Goal: Task Accomplishment & Management: Complete application form

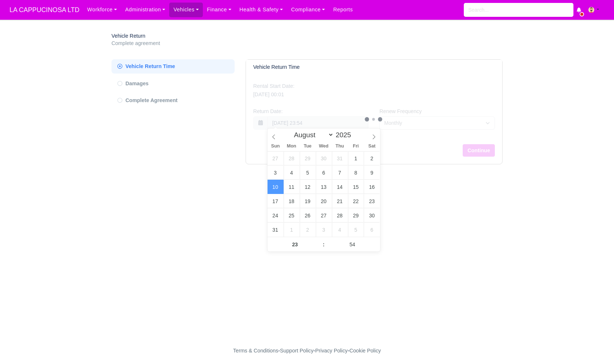
select select "7"
click at [68, 15] on span "LA CAPPUCINOSA LTD" at bounding box center [44, 10] width 77 height 15
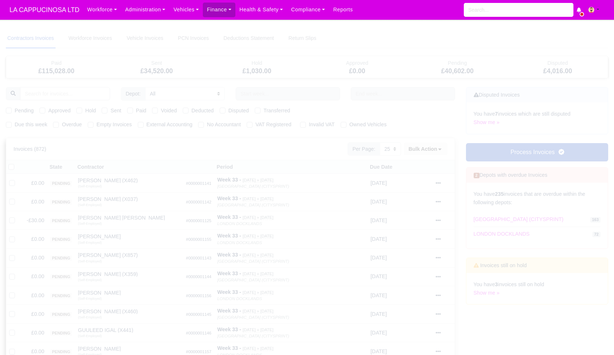
select select "25"
click at [270, 97] on input "text" at bounding box center [288, 93] width 104 height 13
select select "2"
select select "25"
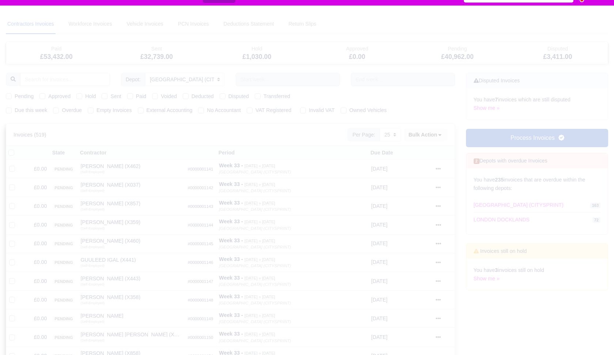
click at [97, 83] on input "search" at bounding box center [65, 79] width 90 height 13
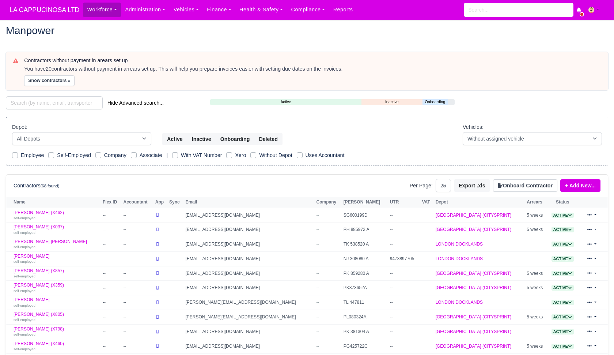
select select "25"
click at [140, 10] on link "Administration" at bounding box center [145, 10] width 48 height 14
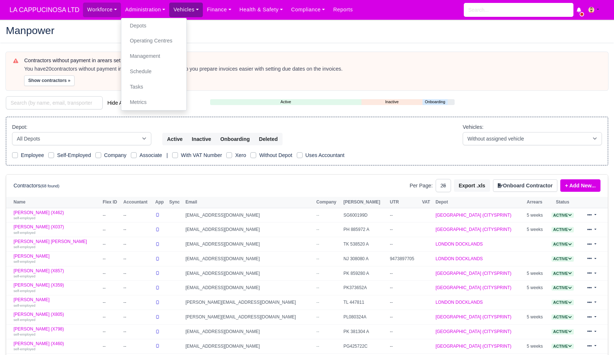
click at [190, 14] on link "Vehicles" at bounding box center [186, 10] width 34 height 14
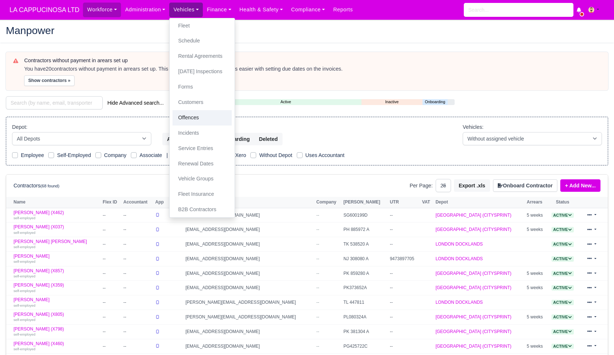
click at [215, 120] on link "Offences" at bounding box center [202, 117] width 59 height 15
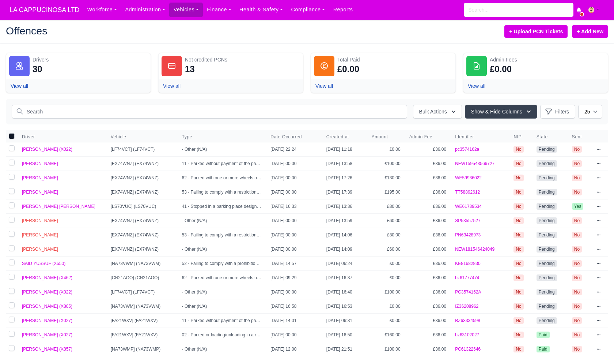
drag, startPoint x: 92, startPoint y: 151, endPoint x: 341, endPoint y: 155, distance: 249.5
click at [341, 155] on tr "NAWFAL SALEH (X022) [LF74VCT] (LF74VCT) - Other (N/A) 19/05/2025 22:24 01/07/20…" at bounding box center [307, 149] width 603 height 14
click at [476, 150] on link "pc3574162a" at bounding box center [467, 149] width 24 height 5
click at [223, 106] on input "text" at bounding box center [210, 112] width 396 height 14
click at [583, 37] on link "+ Add New" at bounding box center [590, 31] width 36 height 12
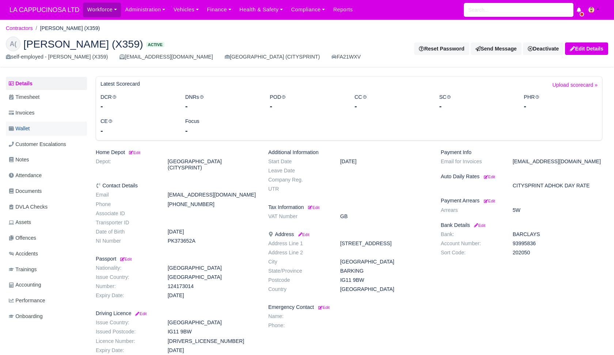
click at [64, 121] on link "Wallet" at bounding box center [46, 128] width 81 height 14
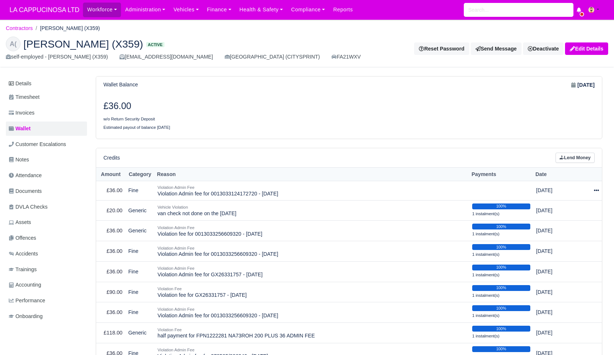
click at [570, 158] on link "Lend Money" at bounding box center [575, 158] width 39 height 11
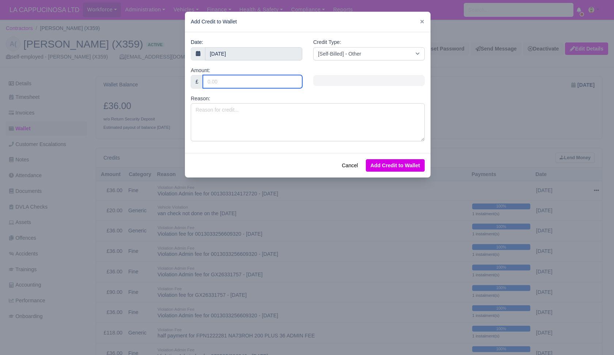
click at [270, 83] on input "Amount:" at bounding box center [252, 81] width 99 height 13
type input "1"
type input "100"
type input "1"
type input "15"
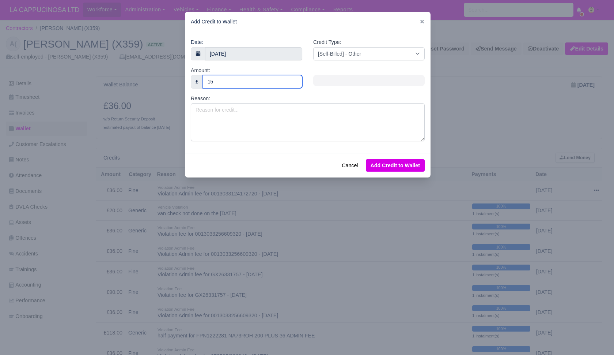
type input "150"
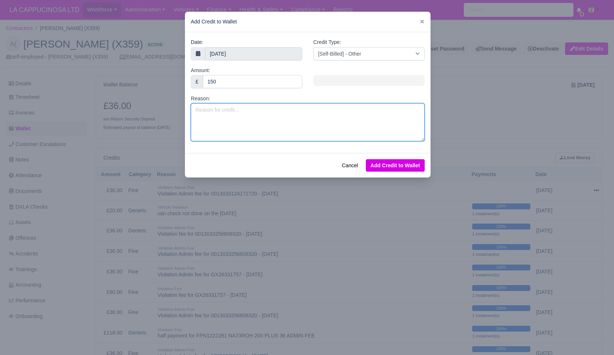
click at [234, 122] on textarea "Reason:" at bounding box center [308, 122] width 234 height 38
click at [361, 120] on textarea "no-show" at bounding box center [308, 122] width 234 height 38
type textarea "no-show on [DATE]"
click at [396, 161] on button "Add Credit to Wallet" at bounding box center [395, 165] width 59 height 12
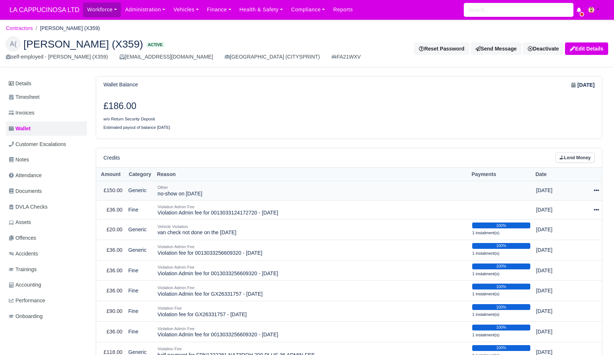
click at [597, 190] on icon at bounding box center [596, 190] width 5 height 1
click at [578, 210] on button "Make Payment" at bounding box center [566, 212] width 65 height 11
select select "644"
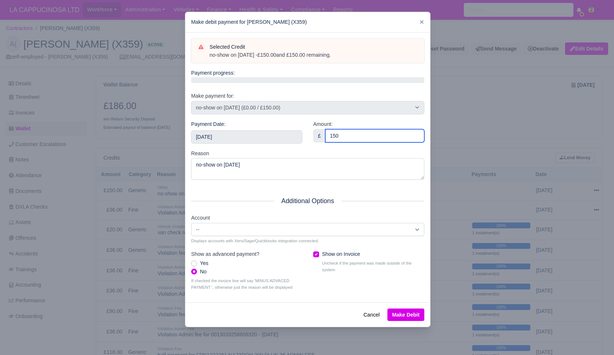
type input "150"
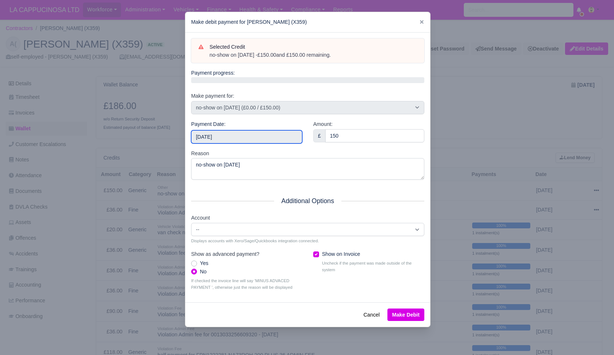
click at [238, 137] on input "[DATE]" at bounding box center [246, 136] width 111 height 13
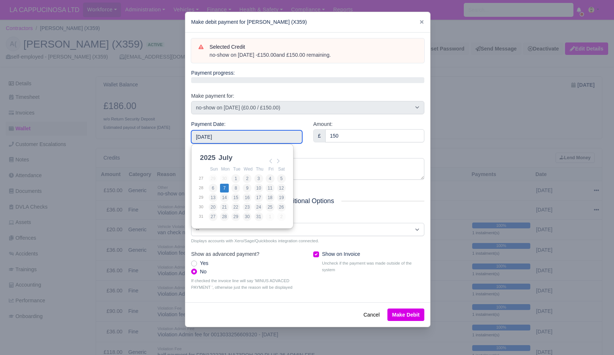
type input "[DATE]"
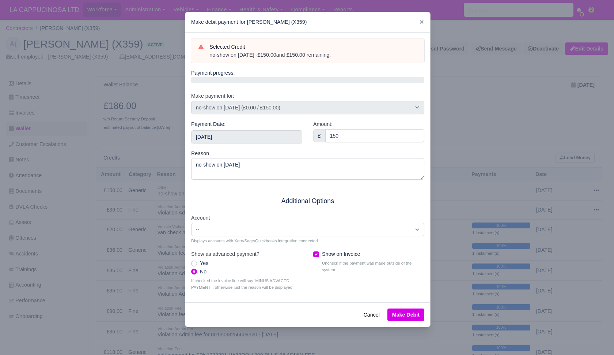
click at [402, 309] on button "Make Debit" at bounding box center [406, 314] width 37 height 12
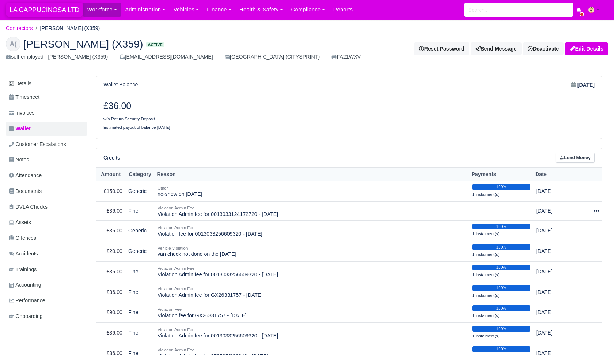
click at [74, 13] on span "LA CAPPUCINOSA LTD" at bounding box center [44, 10] width 77 height 15
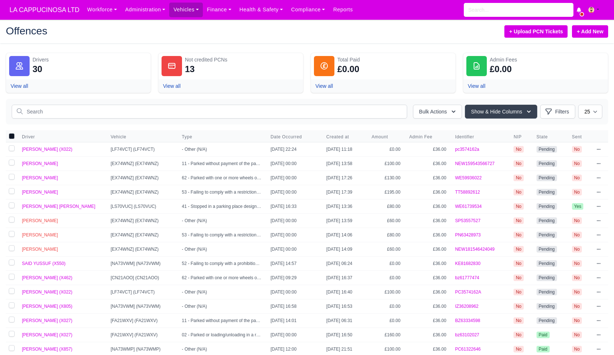
click at [586, 35] on link "+ Add New" at bounding box center [590, 31] width 36 height 12
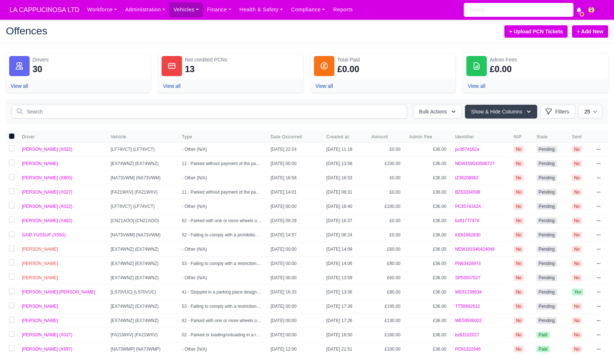
click at [579, 33] on link "+ Add New" at bounding box center [590, 31] width 36 height 12
click at [306, 112] on input "text" at bounding box center [210, 112] width 396 height 14
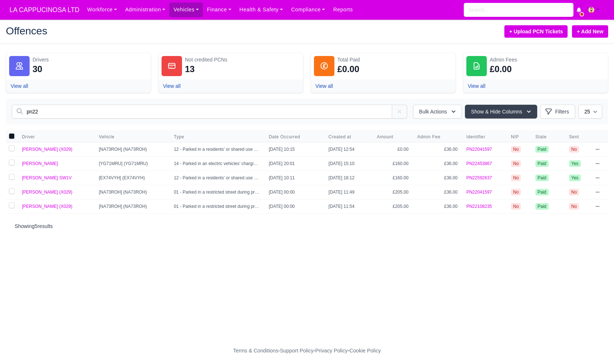
type input "pn22"
click at [586, 36] on link "+ Add New" at bounding box center [590, 31] width 36 height 12
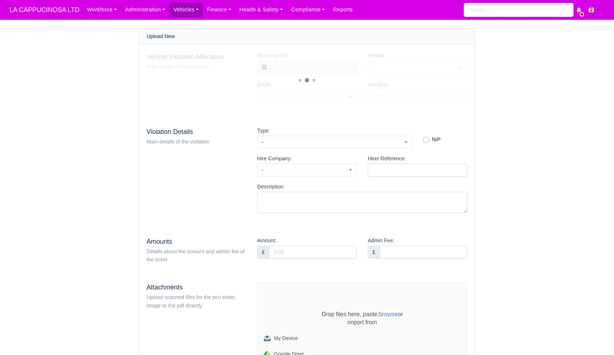
click at [387, 66] on span "--" at bounding box center [417, 68] width 99 height 9
type input "ll71oxm"
click at [396, 115] on div "Vehicle Violation Allocation Main details of the violation Occurred On: Vehicle…" at bounding box center [307, 249] width 336 height 410
click at [407, 74] on span "--" at bounding box center [418, 68] width 100 height 13
type input "oxm"
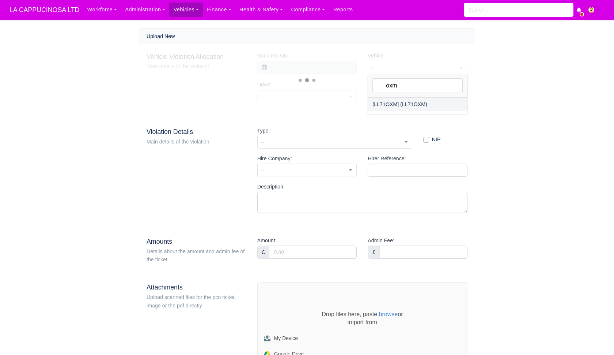
select select "42"
select select
click at [297, 65] on input "text" at bounding box center [315, 67] width 86 height 13
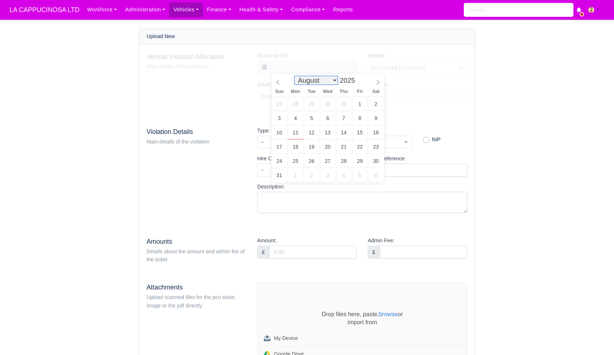
select select "5"
type input "23 June 2025 00:00"
select select "3"
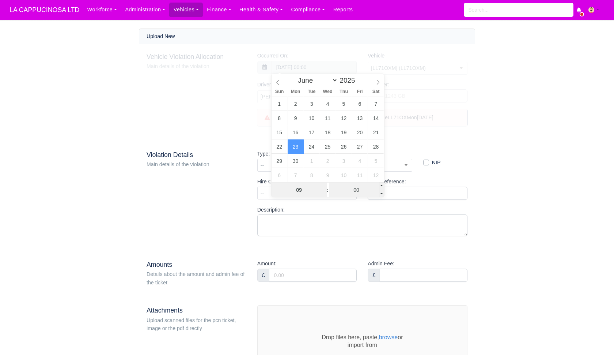
type input "09"
type input "23 June 2025 09:00"
click at [348, 191] on input "00" at bounding box center [356, 190] width 55 height 15
type input "22"
type input "23 June 2025 09:22"
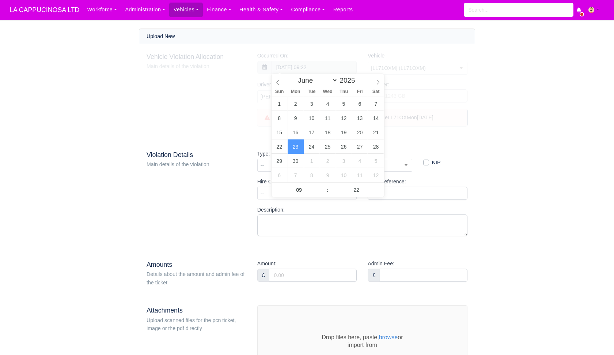
click at [450, 123] on div "SALEH JAMAIL (X029) was driving the vehicle LL71OXM on Jun 23, 2025" at bounding box center [363, 117] width 210 height 17
click at [425, 98] on div "Vehicle Violation Allocation Main details of the violation Occurred On: 23 June…" at bounding box center [307, 92] width 321 height 80
click at [417, 94] on input "Identifier:" at bounding box center [418, 95] width 100 height 13
type input "p"
type input "PN22903930"
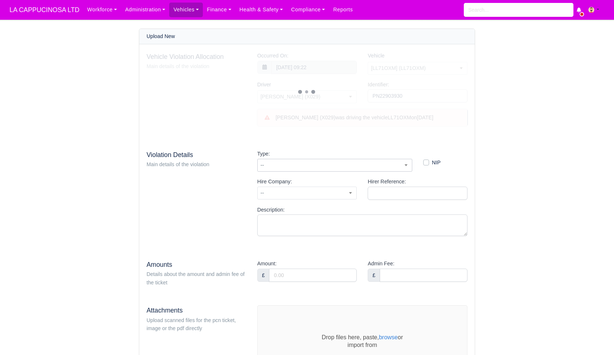
click at [334, 166] on span "--" at bounding box center [335, 165] width 154 height 9
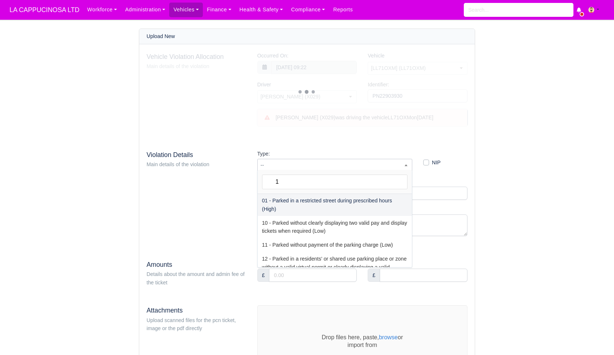
type input "12"
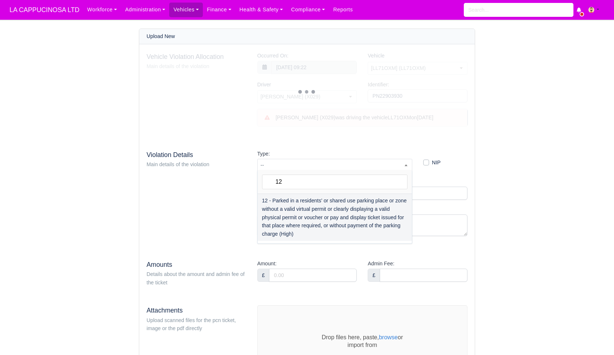
select select "11"
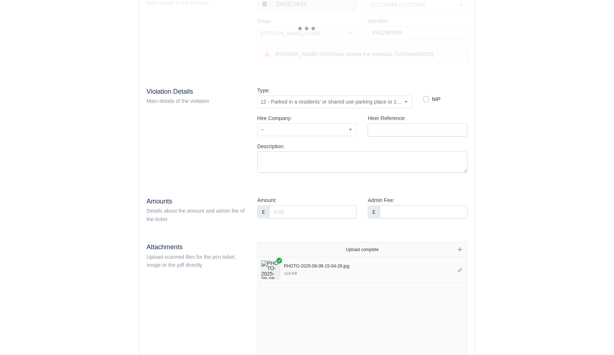
scroll to position [42, 0]
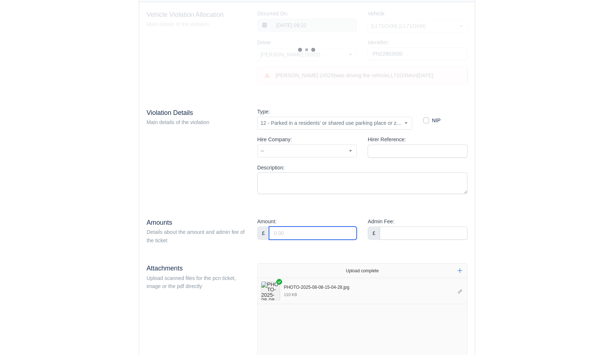
click at [304, 226] on input "Amount:" at bounding box center [313, 232] width 88 height 13
type input "160"
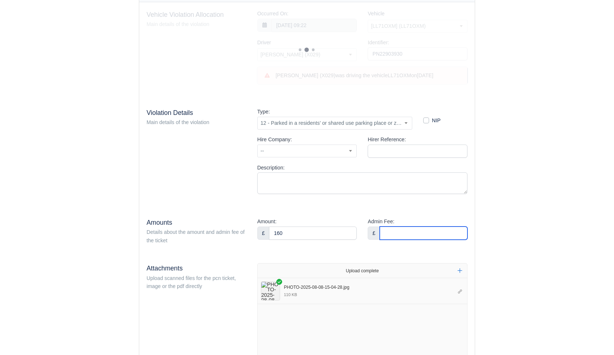
click at [424, 230] on input "Admin Fee:" at bounding box center [424, 232] width 88 height 13
type input "36"
click at [496, 243] on div "Upload New Vehicle Violation Allocation Main details of the violation Occurred …" at bounding box center [307, 303] width 417 height 635
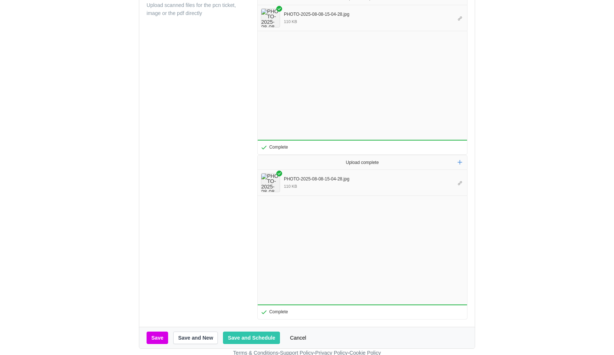
scroll to position [315, 0]
click at [238, 332] on button "Save and Schedule" at bounding box center [251, 338] width 57 height 12
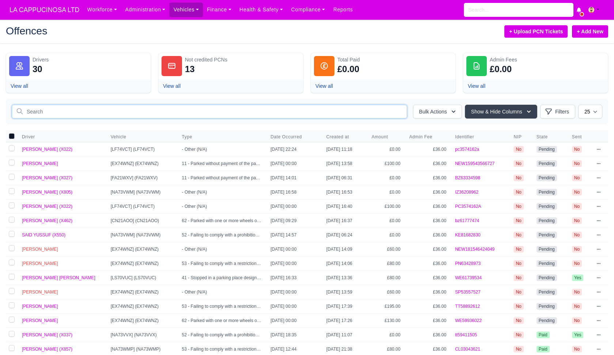
click at [205, 117] on input "text" at bounding box center [210, 112] width 396 height 14
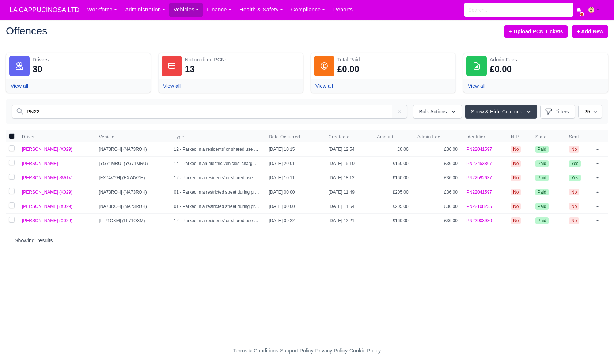
type input "PN22"
click at [595, 30] on link "+ Add New" at bounding box center [590, 31] width 36 height 12
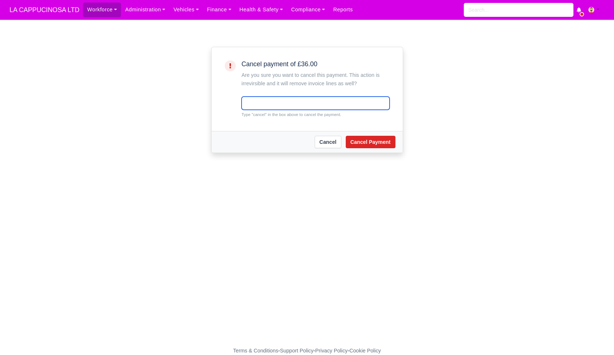
click at [342, 103] on input "text" at bounding box center [316, 103] width 148 height 13
type input "C"
type input "cancel"
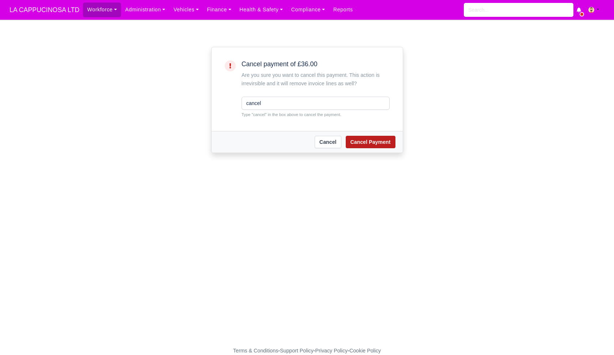
click at [379, 141] on button "Cancel Payment" at bounding box center [371, 142] width 50 height 12
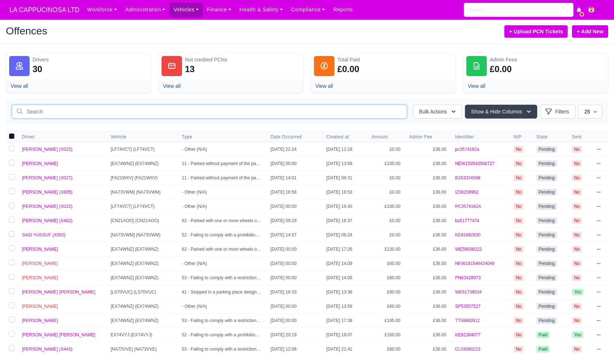
click at [196, 116] on input "text" at bounding box center [210, 112] width 396 height 14
